Goal: Task Accomplishment & Management: Manage account settings

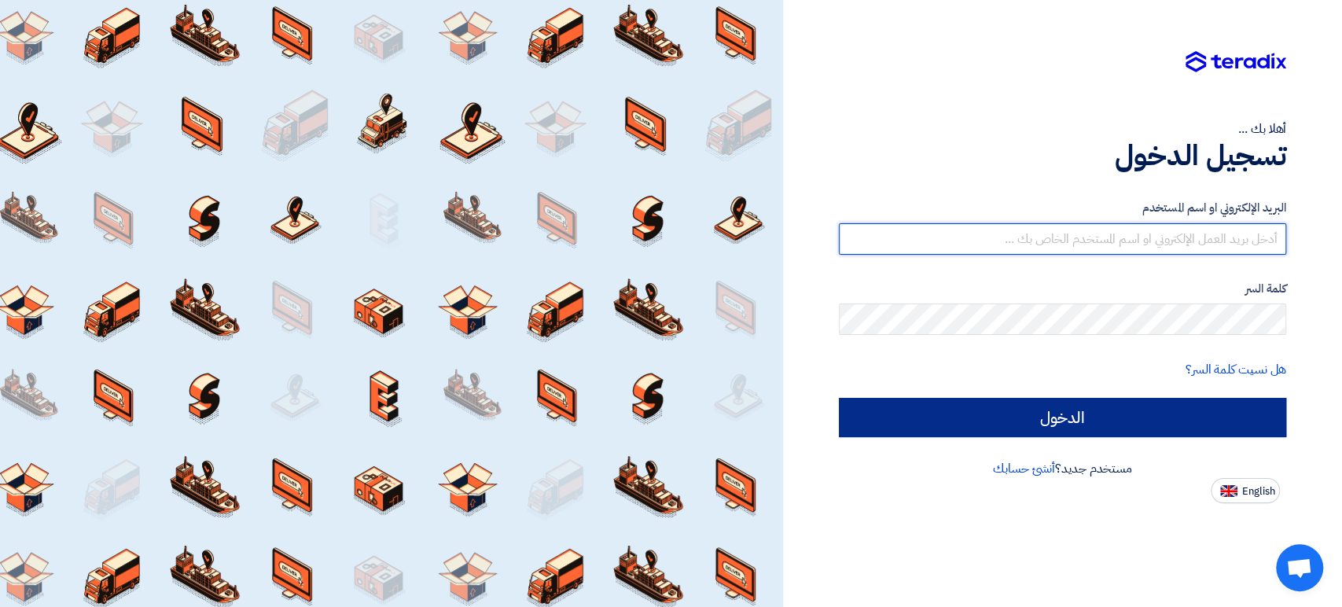
type input "[DOMAIN_NAME][EMAIL_ADDRESS][DOMAIN_NAME]"
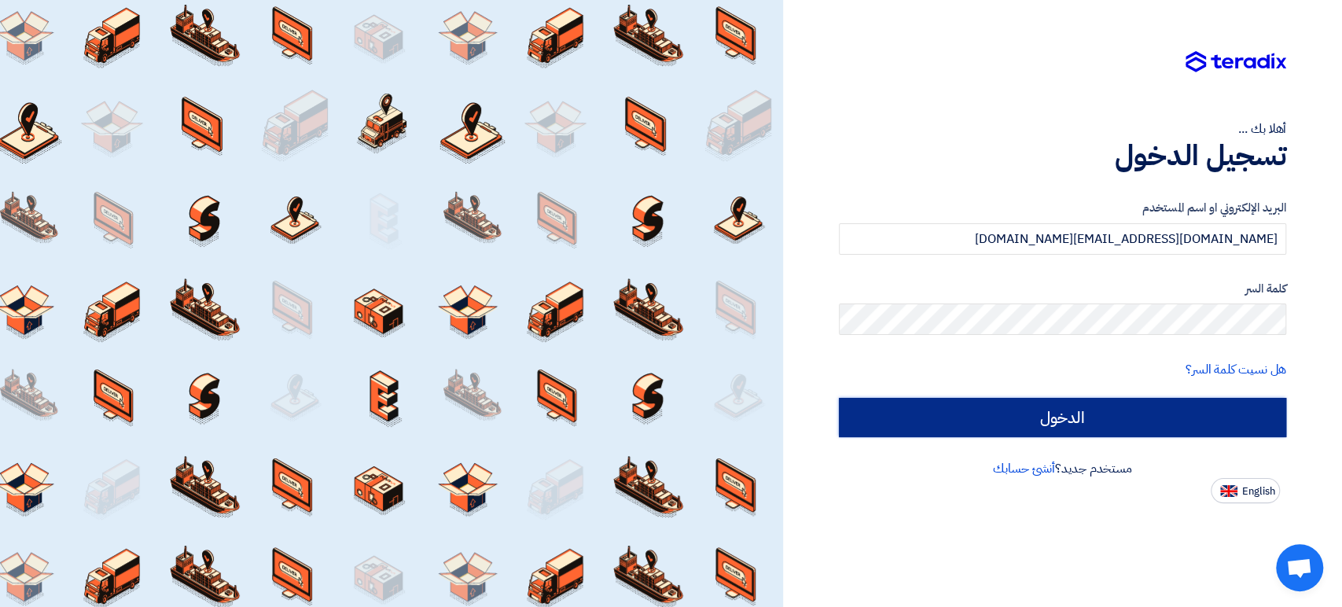
click at [1013, 427] on input "الدخول" at bounding box center [1062, 417] width 447 height 39
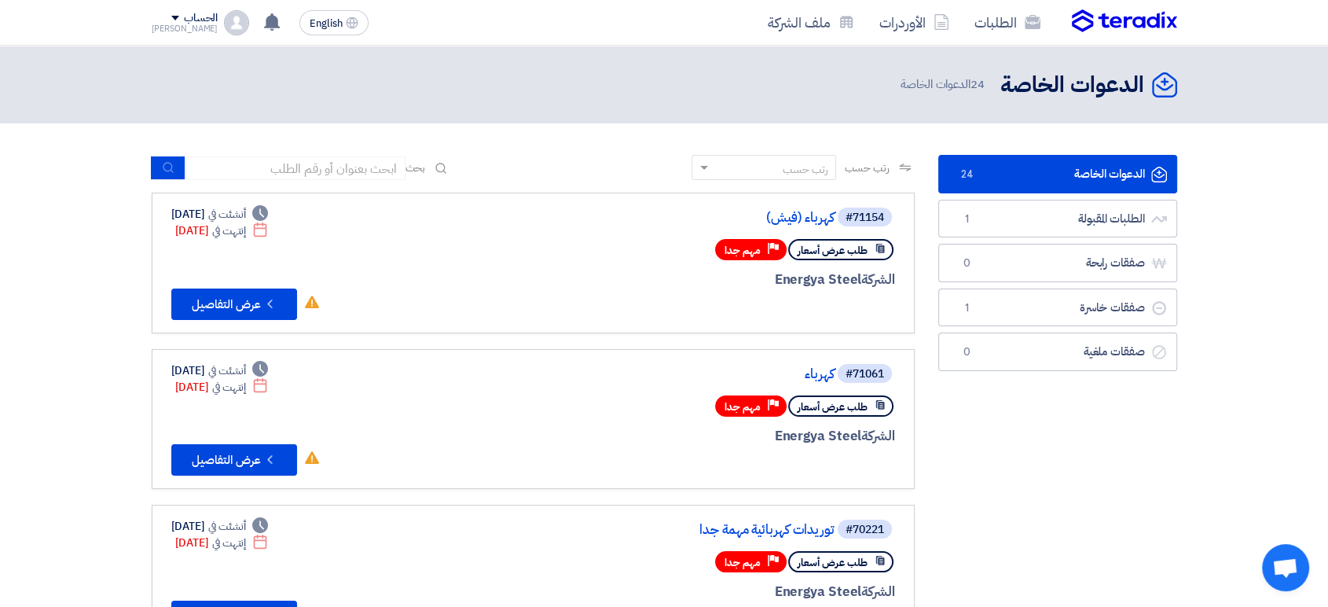
click at [184, 17] on div "الحساب" at bounding box center [201, 18] width 34 height 13
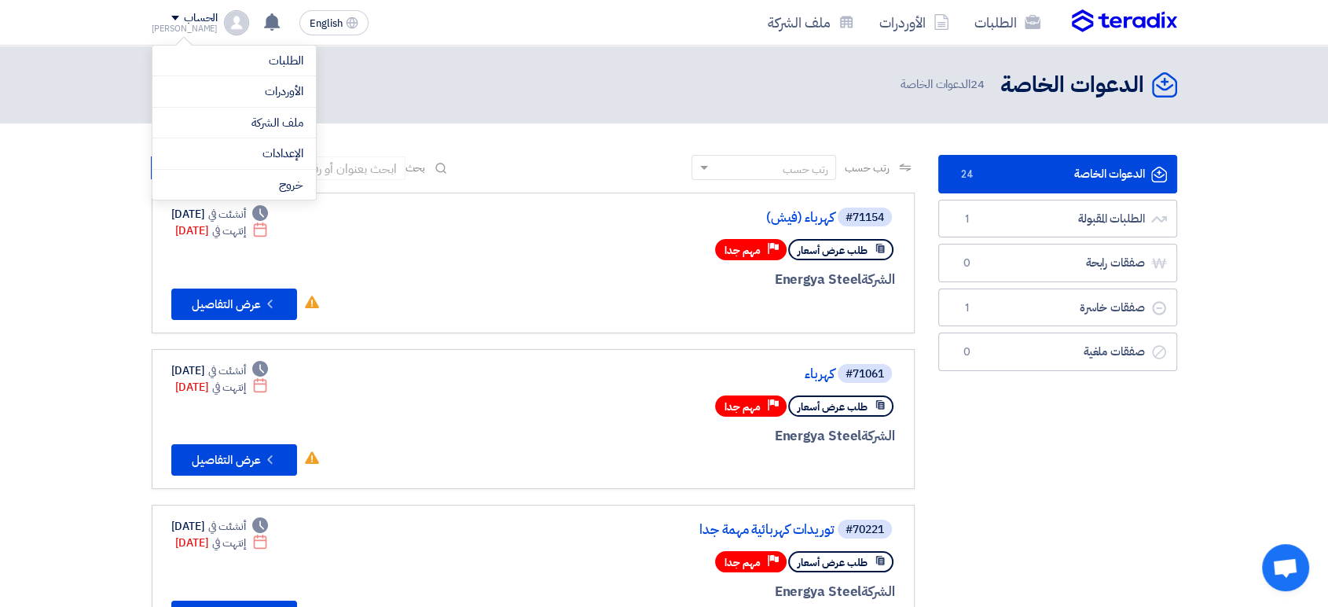
click at [817, 105] on header "الدعوات الخاصة الدعوات الخاصة 24 الدعوات الخاصة" at bounding box center [664, 85] width 1328 height 78
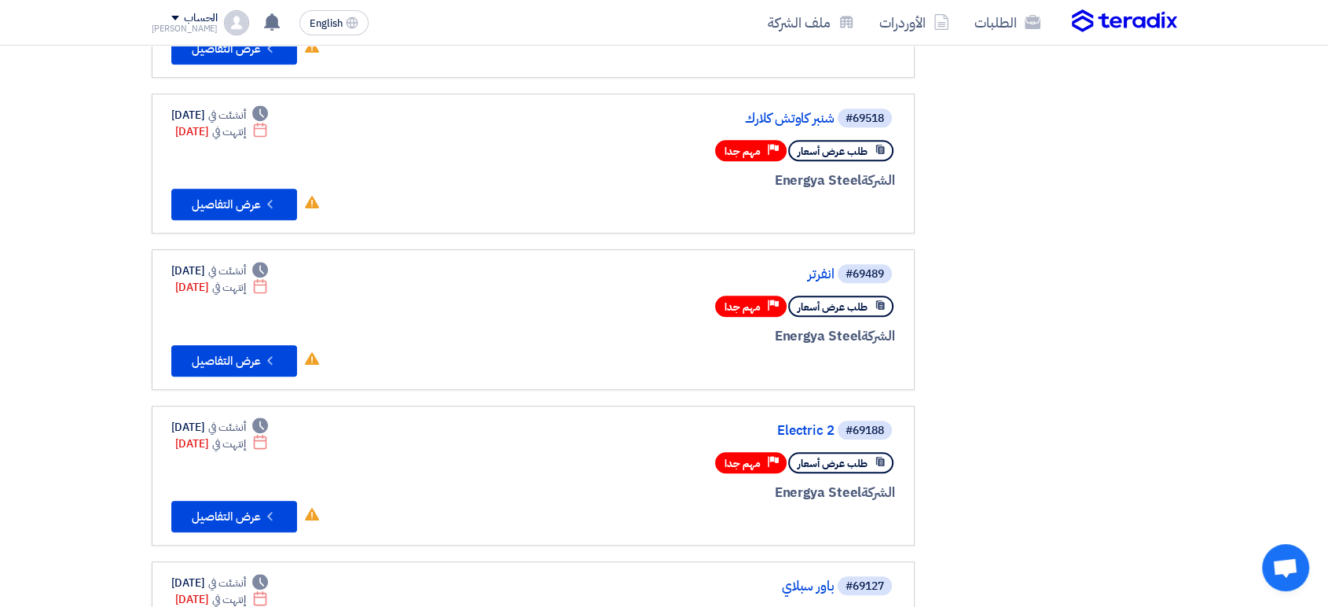
scroll to position [873, 0]
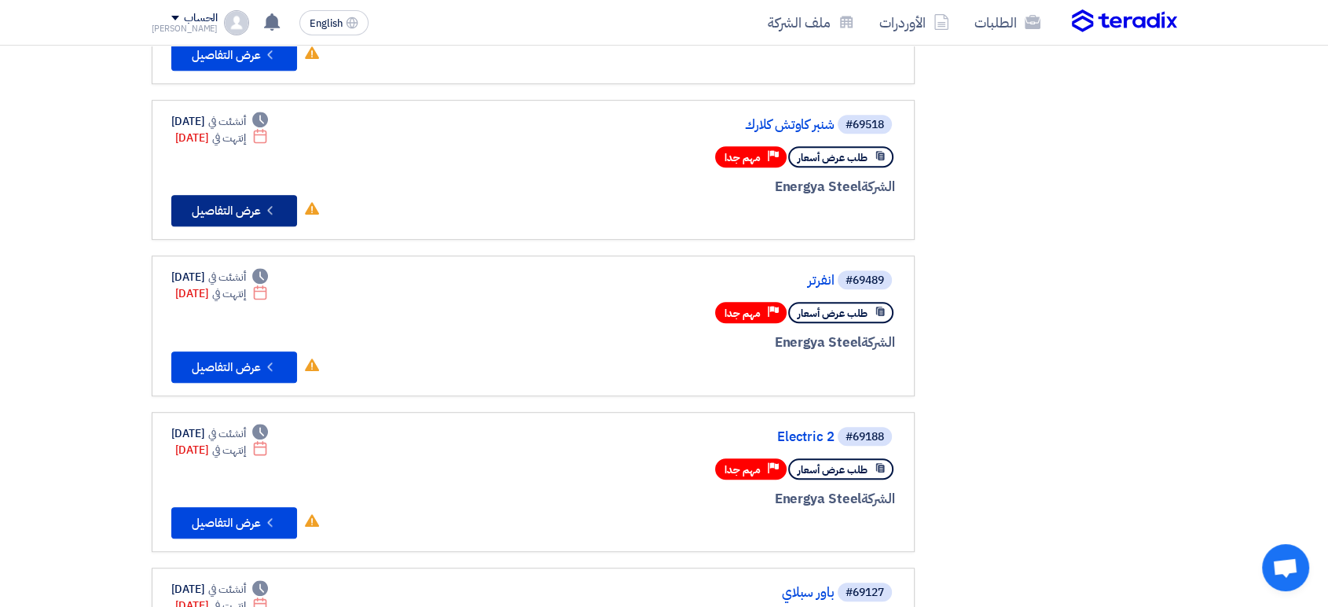
click at [279, 210] on button "Check details عرض التفاصيل" at bounding box center [234, 210] width 126 height 31
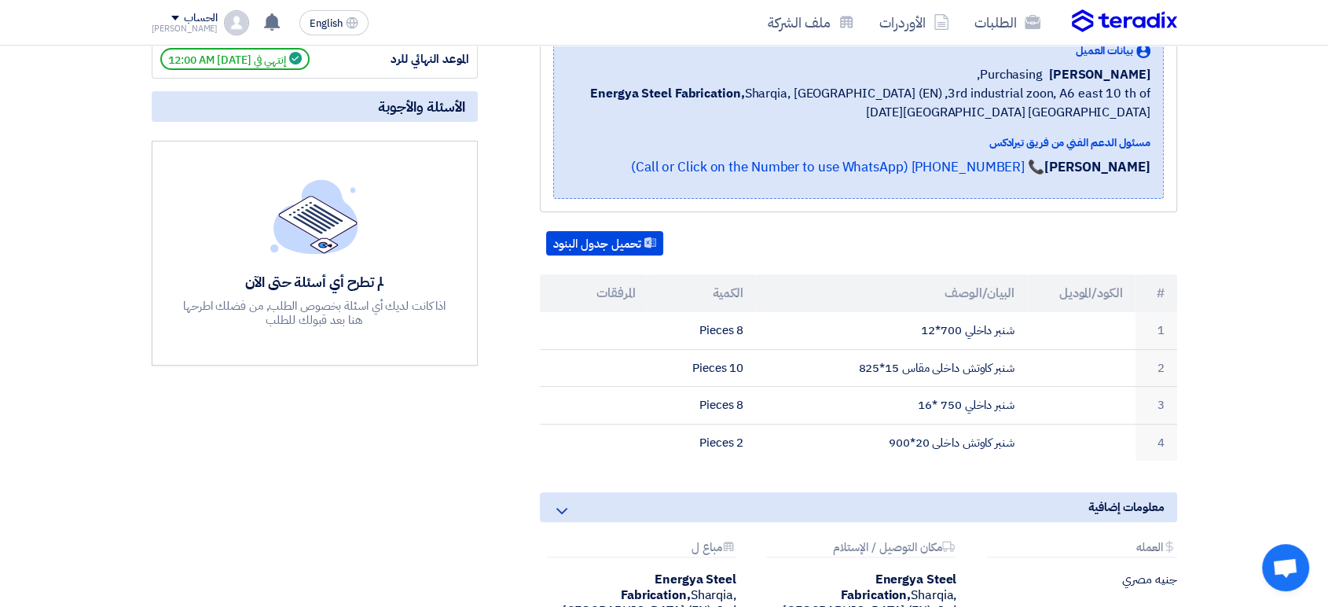
scroll to position [262, 0]
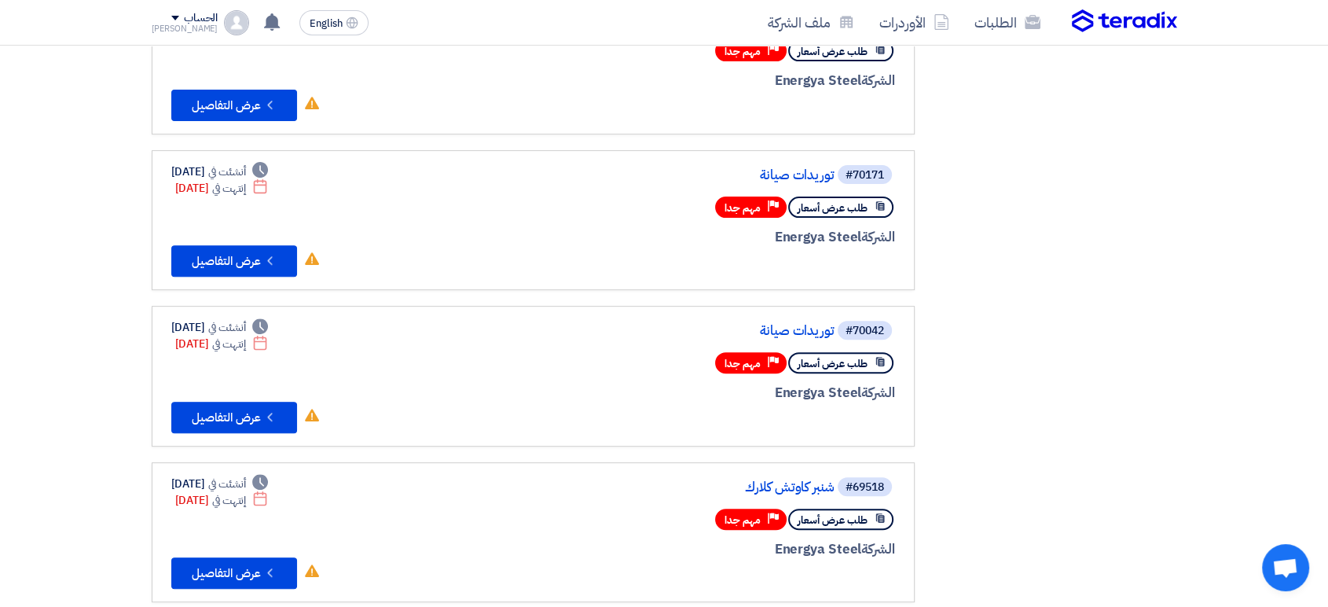
scroll to position [524, 0]
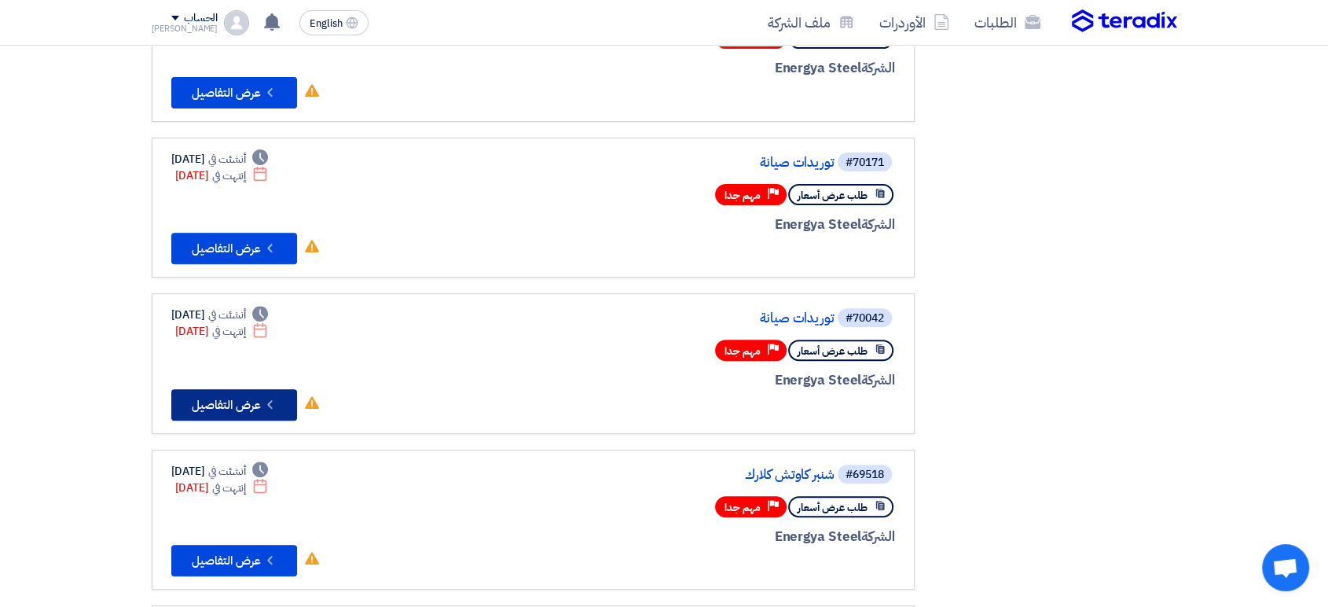
click at [224, 402] on button "Check details عرض التفاصيل" at bounding box center [234, 404] width 126 height 31
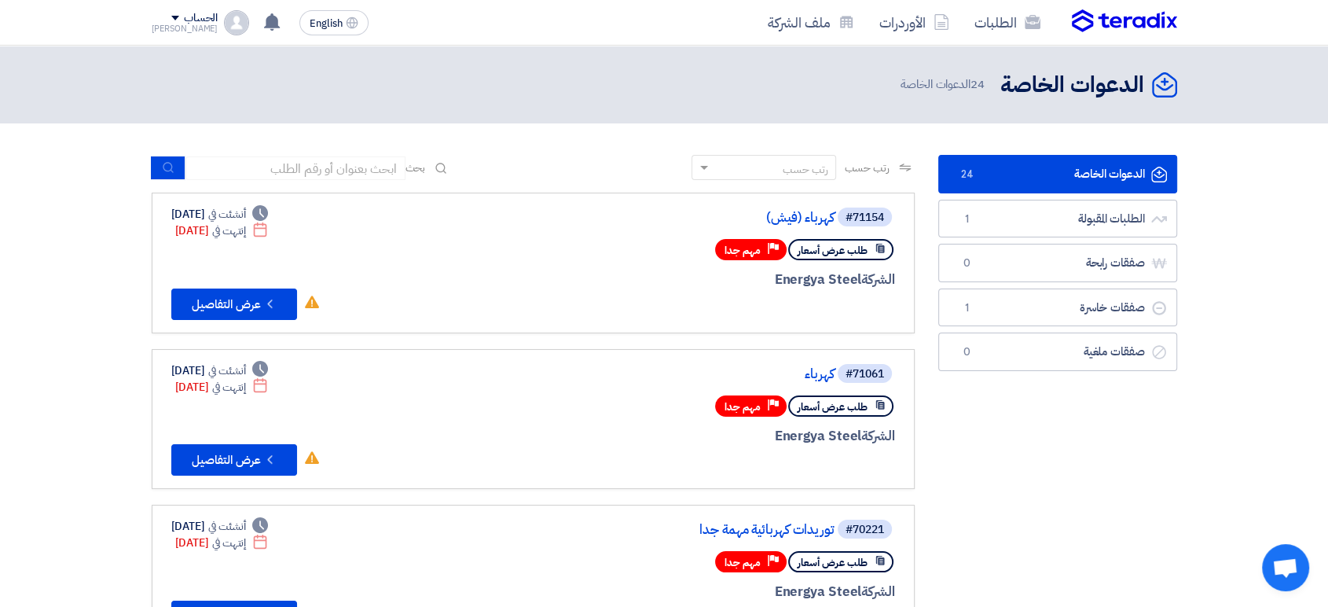
click at [186, 20] on div "الحساب" at bounding box center [201, 18] width 34 height 13
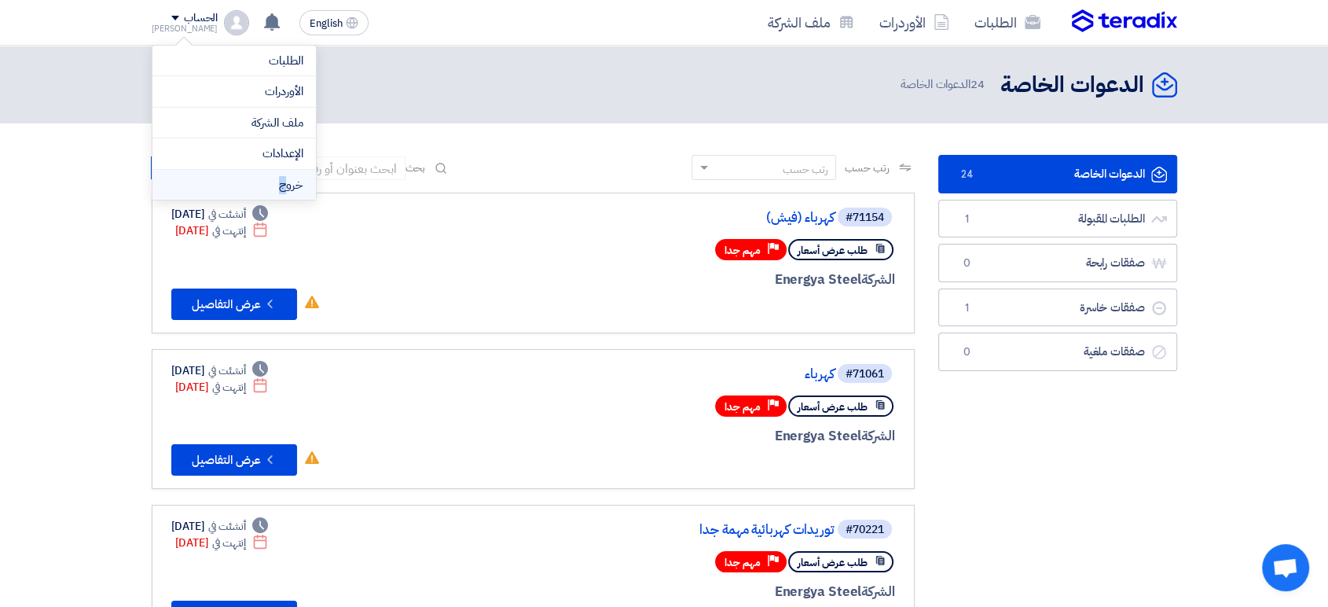
click at [285, 193] on li "خروج" at bounding box center [234, 185] width 164 height 31
